Goal: Learn about a topic: Learn about a topic

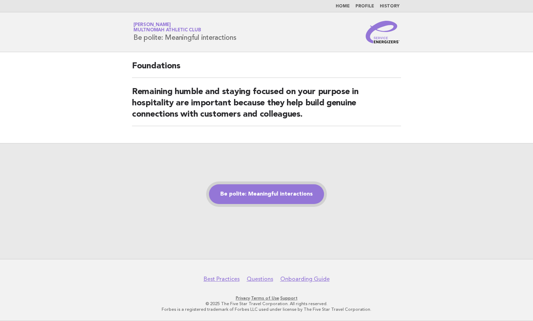
click at [291, 191] on link "Be polite: Meaningful interactions" at bounding box center [266, 195] width 115 height 20
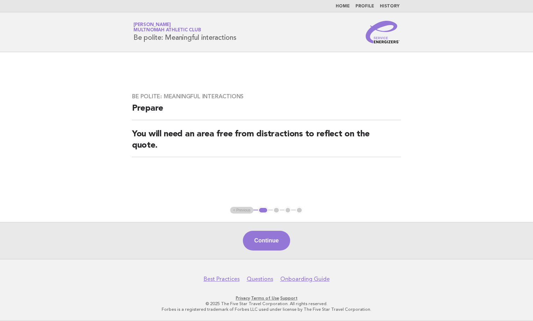
click at [462, 148] on main "Be polite: Meaningful interactions Prepare You will need an area free from dist…" at bounding box center [266, 155] width 533 height 207
click at [274, 243] on button "Continue" at bounding box center [266, 241] width 47 height 20
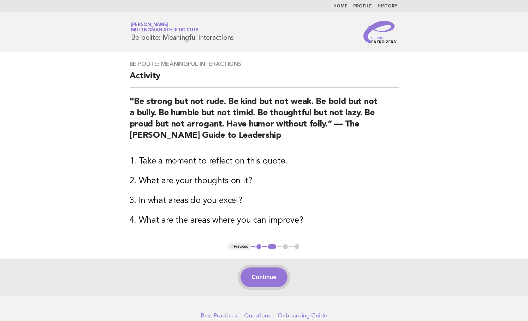
click at [277, 276] on button "Continue" at bounding box center [263, 278] width 47 height 20
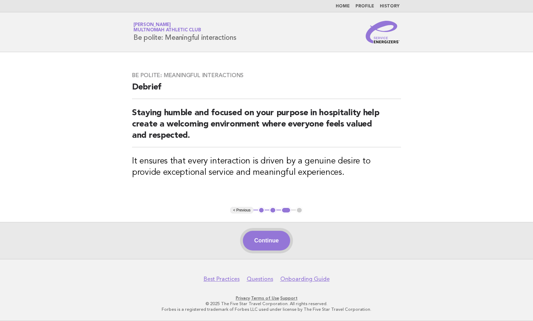
click at [270, 242] on button "Continue" at bounding box center [266, 241] width 47 height 20
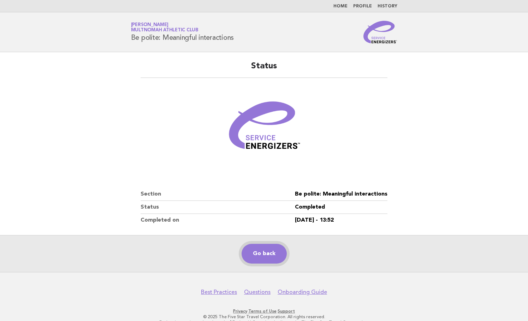
click at [261, 263] on link "Go back" at bounding box center [263, 254] width 45 height 20
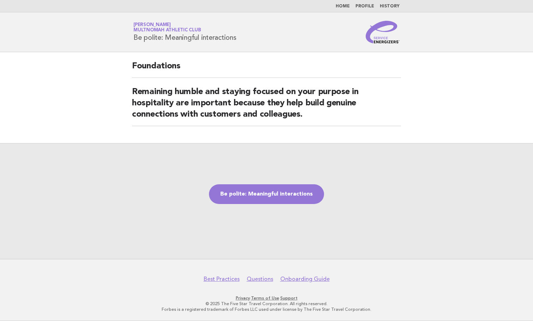
drag, startPoint x: 487, startPoint y: 69, endPoint x: 484, endPoint y: 66, distance: 3.8
click at [487, 69] on main "Foundations Remaining humble and staying focused on your purpose in hospitality…" at bounding box center [266, 155] width 533 height 207
